Goal: Find specific page/section: Find specific page/section

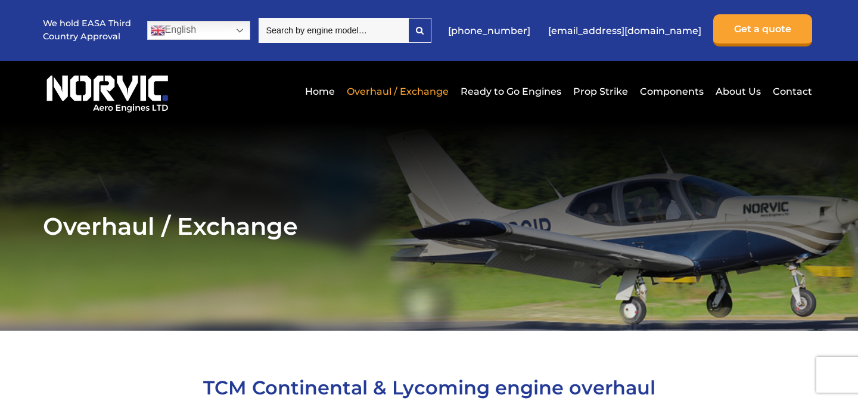
click at [411, 89] on link "Overhaul / Exchange" at bounding box center [398, 91] width 108 height 29
click at [410, 94] on link "Overhaul / Exchange" at bounding box center [398, 91] width 108 height 29
click at [311, 32] on input "search" at bounding box center [334, 30] width 150 height 25
click at [424, 27] on icon at bounding box center [420, 30] width 8 height 8
click at [424, 31] on icon at bounding box center [420, 30] width 8 height 8
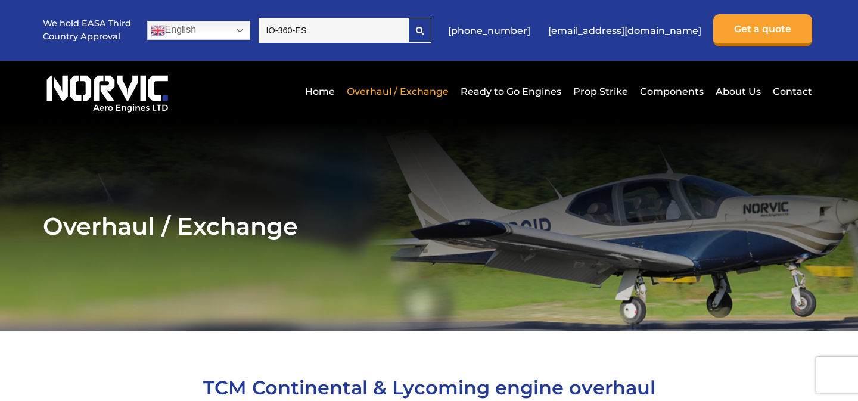
click at [390, 26] on input "IO-360-ES" at bounding box center [334, 30] width 150 height 25
click at [367, 11] on div "We hold EASA Third Country Approval English Dutch English French German Hindi I…" at bounding box center [429, 30] width 773 height 61
drag, startPoint x: 346, startPoint y: 29, endPoint x: 259, endPoint y: 28, distance: 87.0
click at [259, 29] on div "We hold EASA Third Country Approval English Dutch English French German Hindi I…" at bounding box center [429, 30] width 773 height 61
type input "con"
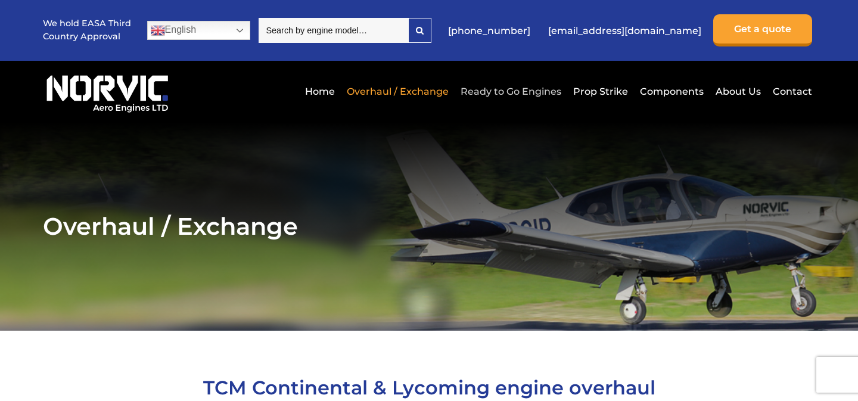
click at [503, 96] on link "Ready to Go Engines" at bounding box center [511, 91] width 107 height 29
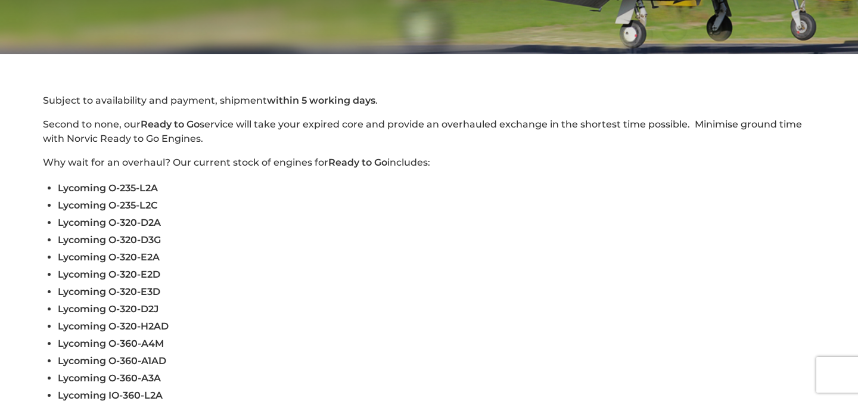
scroll to position [243, 0]
